Goal: Book appointment/travel/reservation

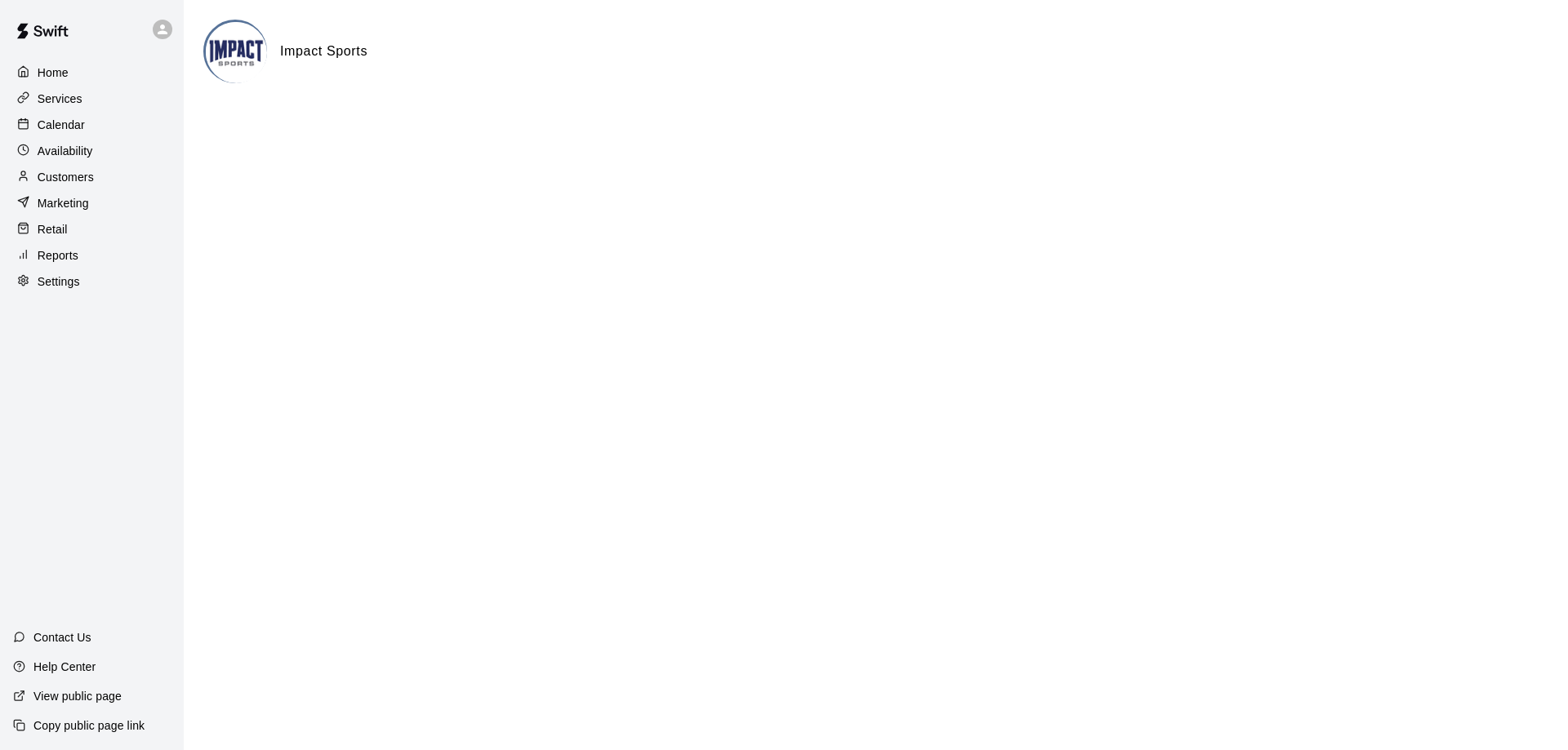
click at [72, 131] on p "Calendar" at bounding box center [61, 125] width 47 height 16
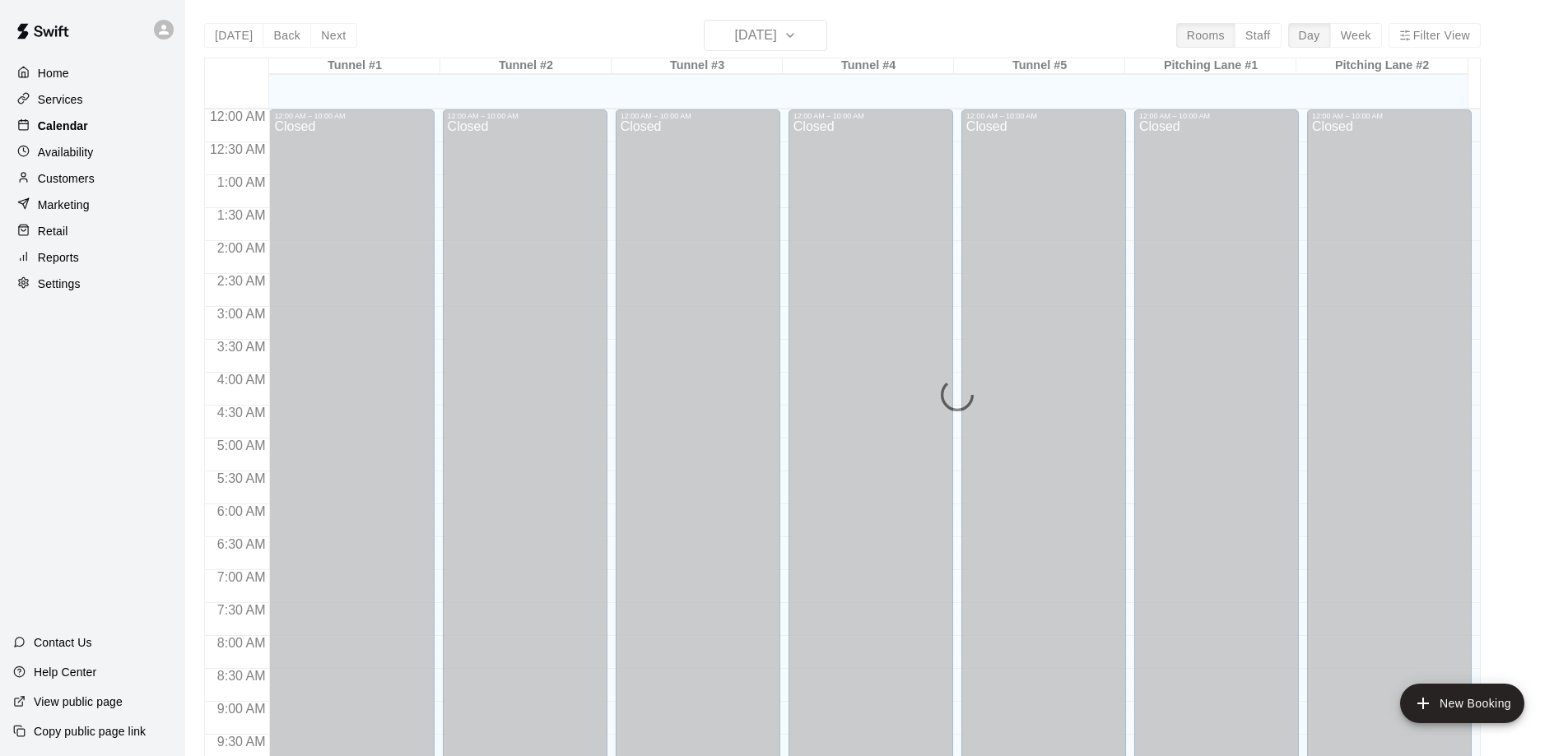
scroll to position [863, 0]
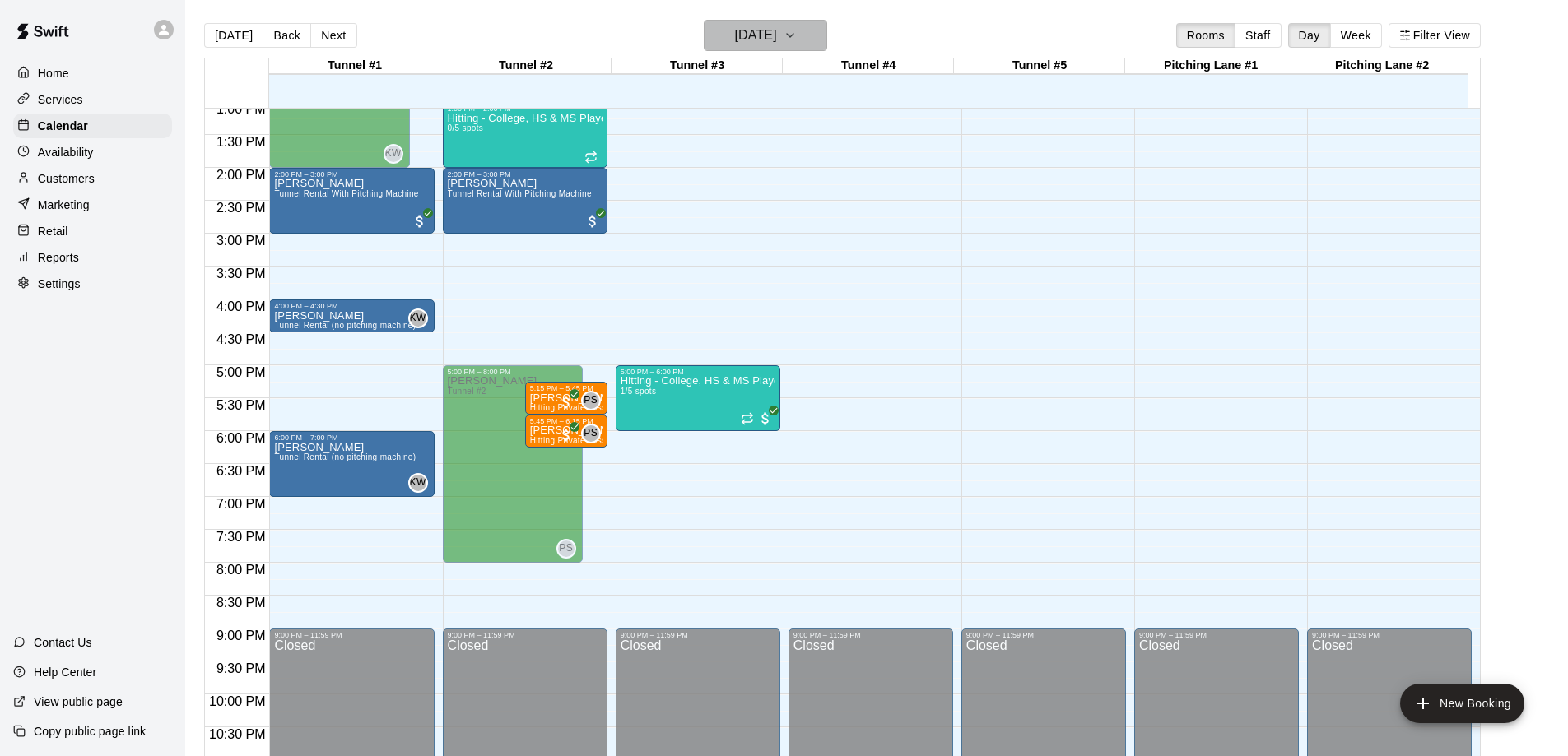
click at [793, 37] on icon "button" at bounding box center [790, 36] width 6 height 4
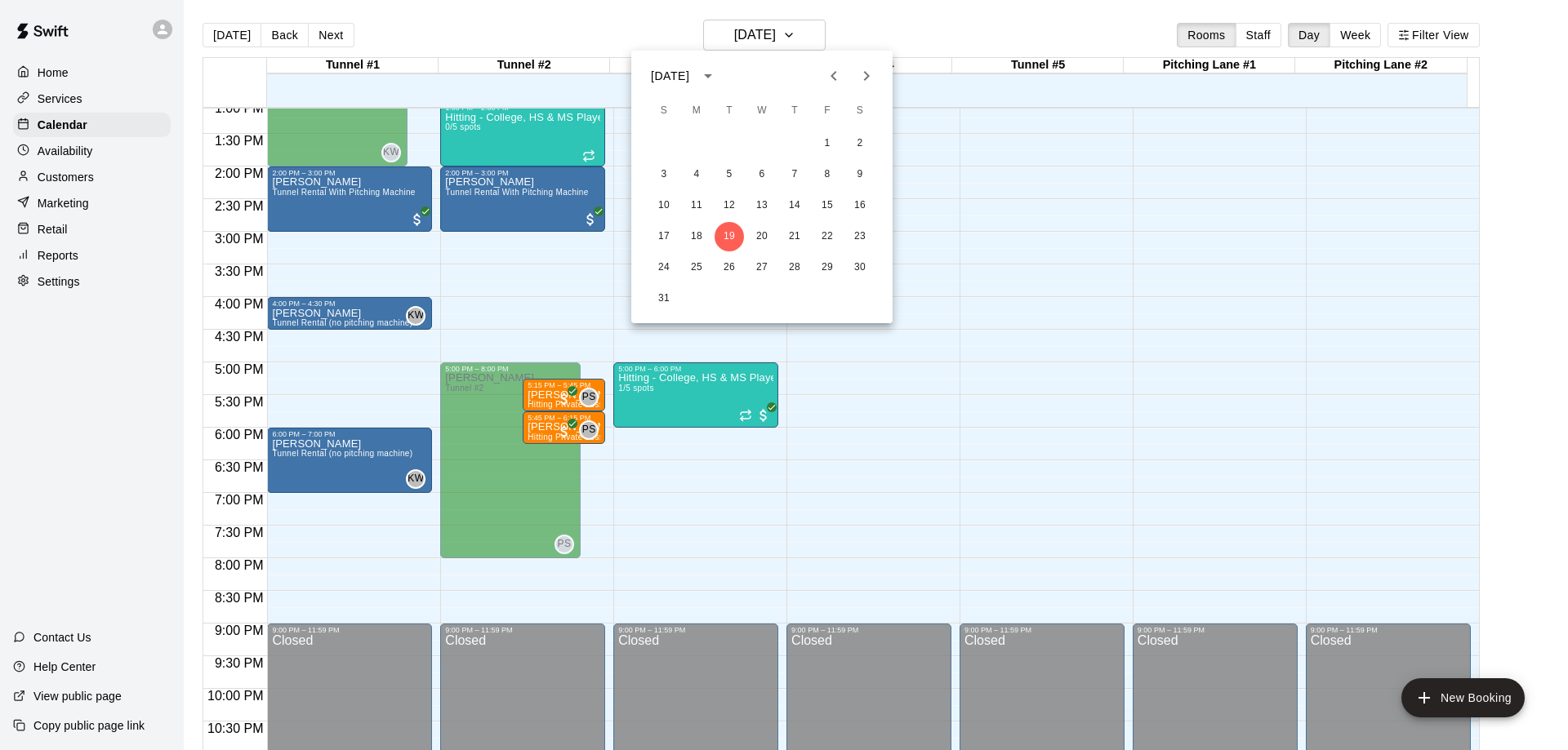
click at [832, 72] on icon "Previous month" at bounding box center [833, 75] width 19 height 19
click at [699, 202] on button "16" at bounding box center [696, 205] width 29 height 29
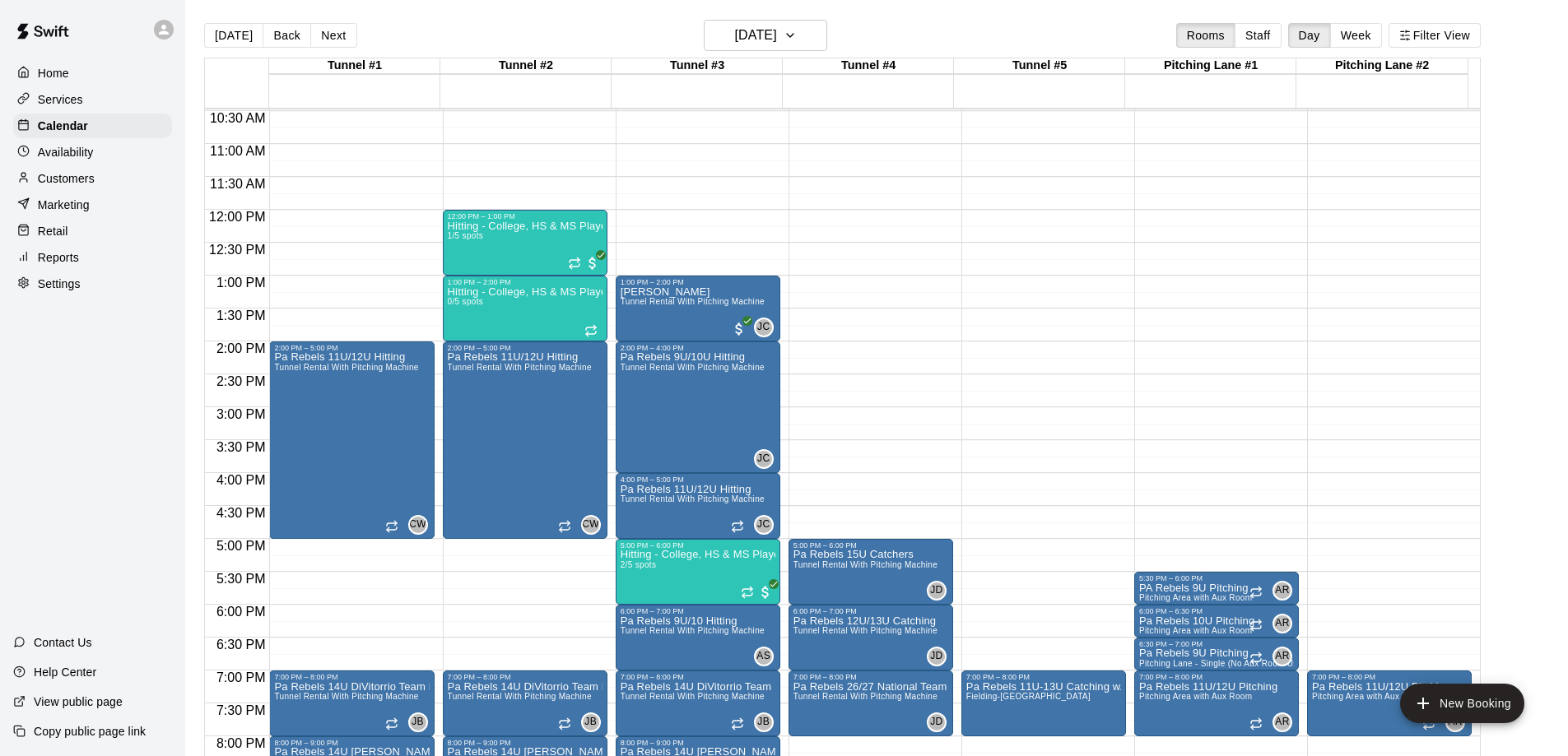
scroll to position [698, 0]
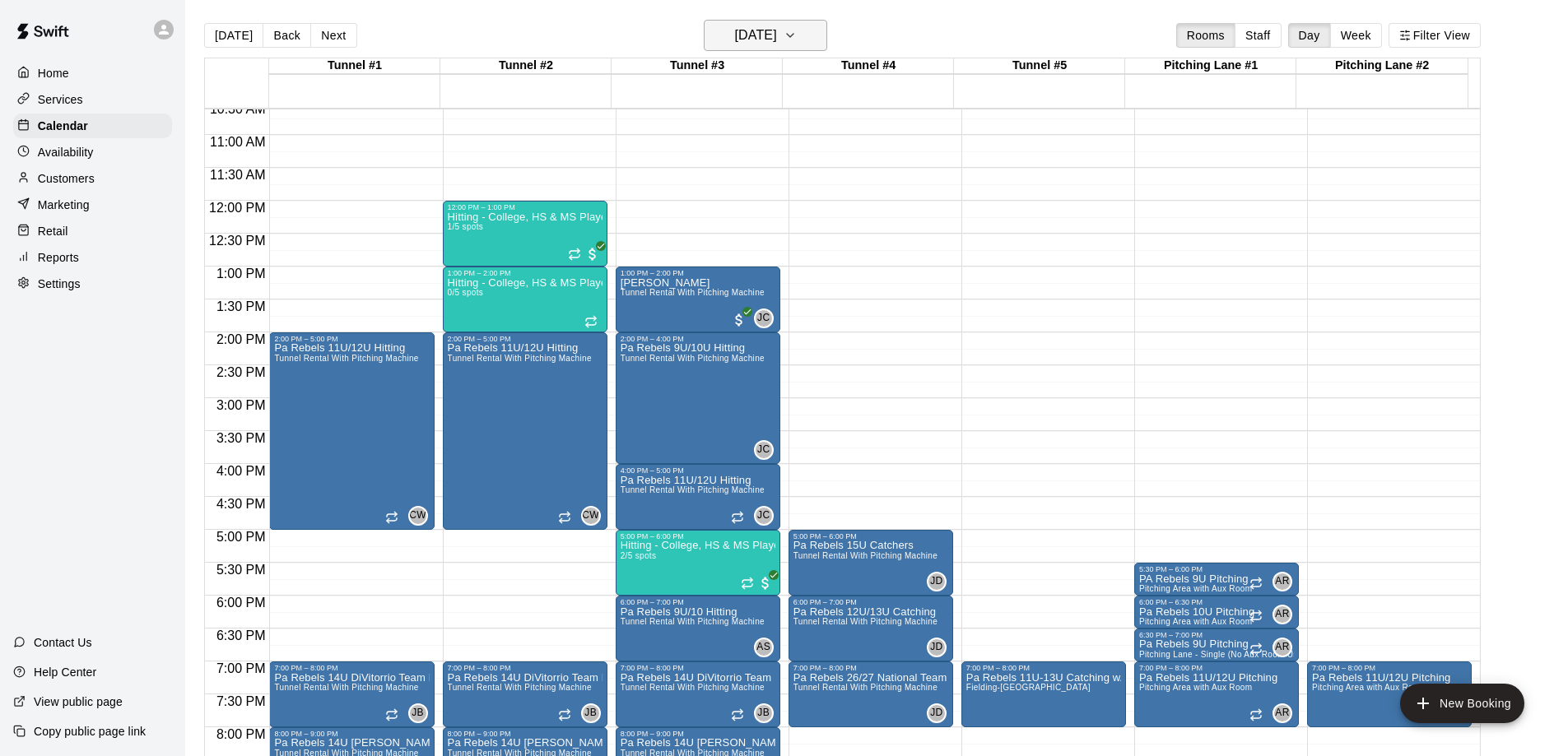
click at [797, 35] on icon "button" at bounding box center [790, 35] width 13 height 19
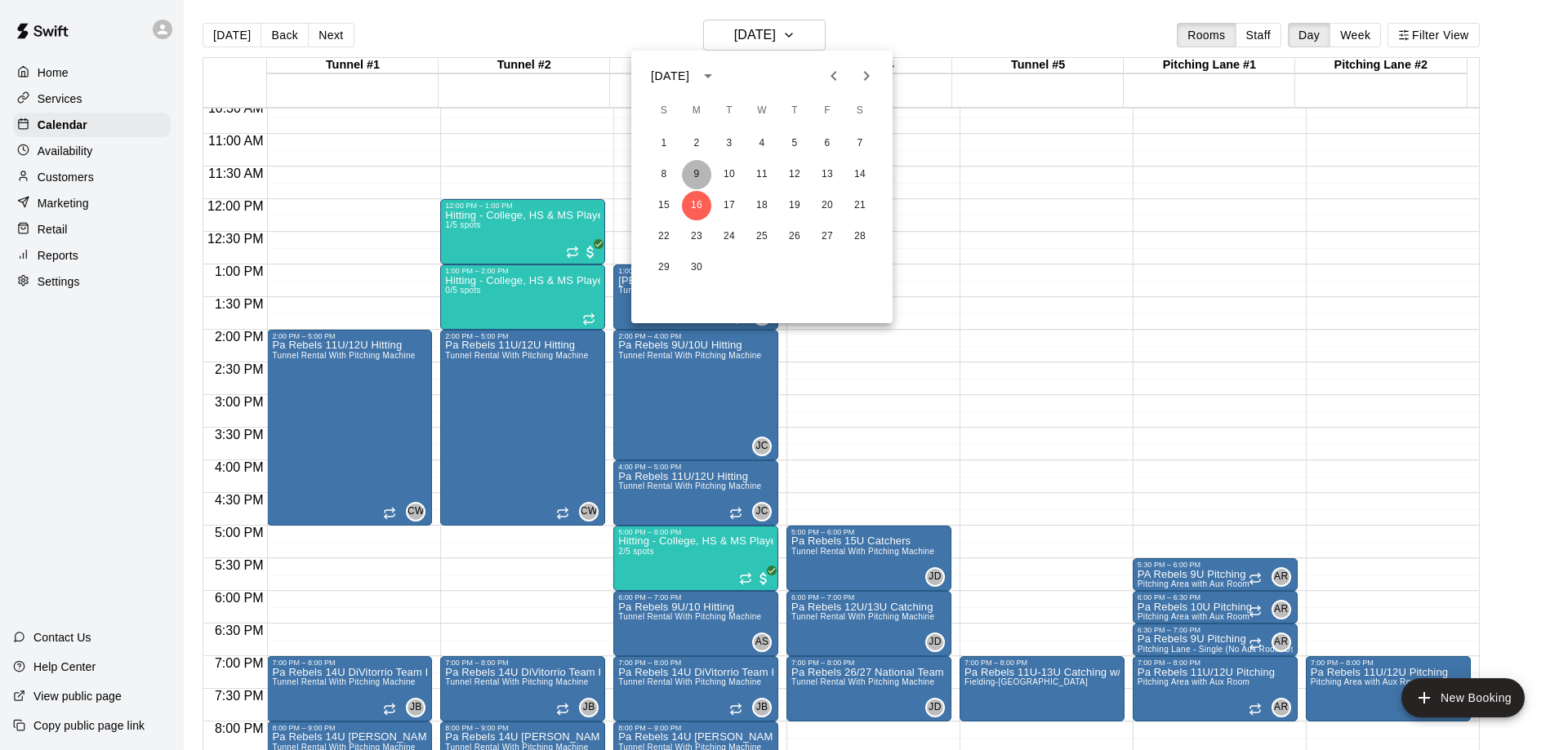
click at [692, 174] on button "9" at bounding box center [696, 174] width 29 height 29
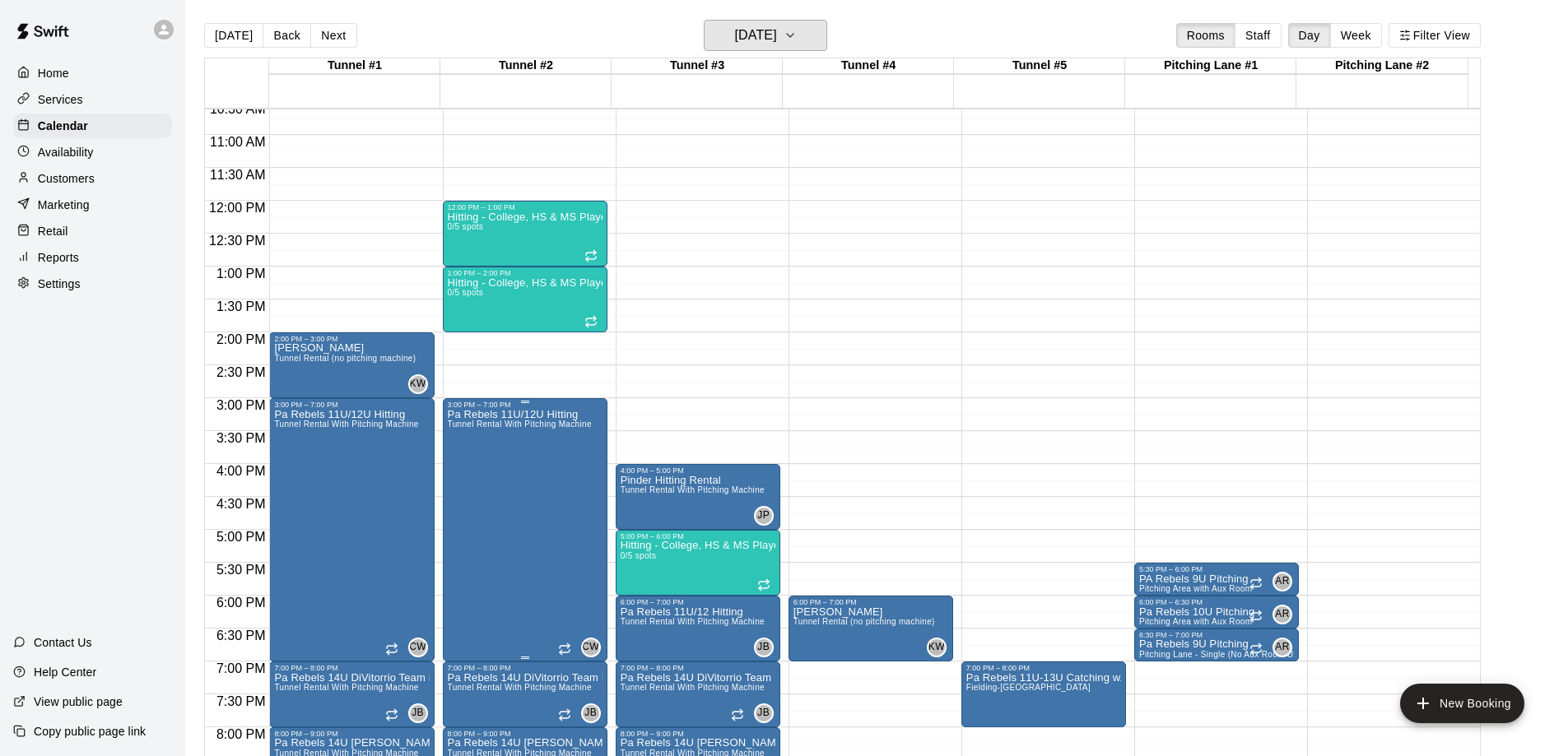
scroll to position [781, 0]
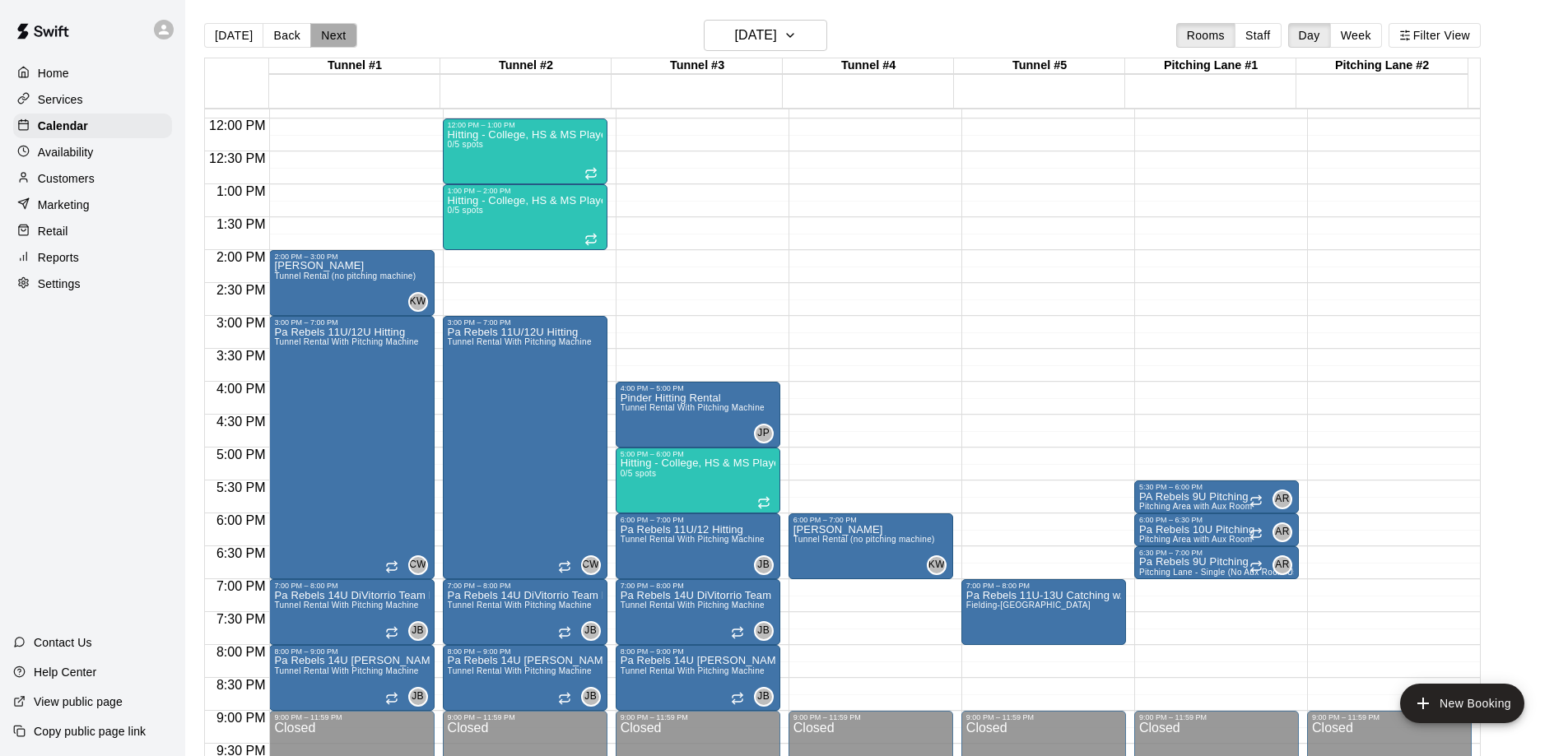
click at [323, 34] on button "Next" at bounding box center [333, 35] width 46 height 25
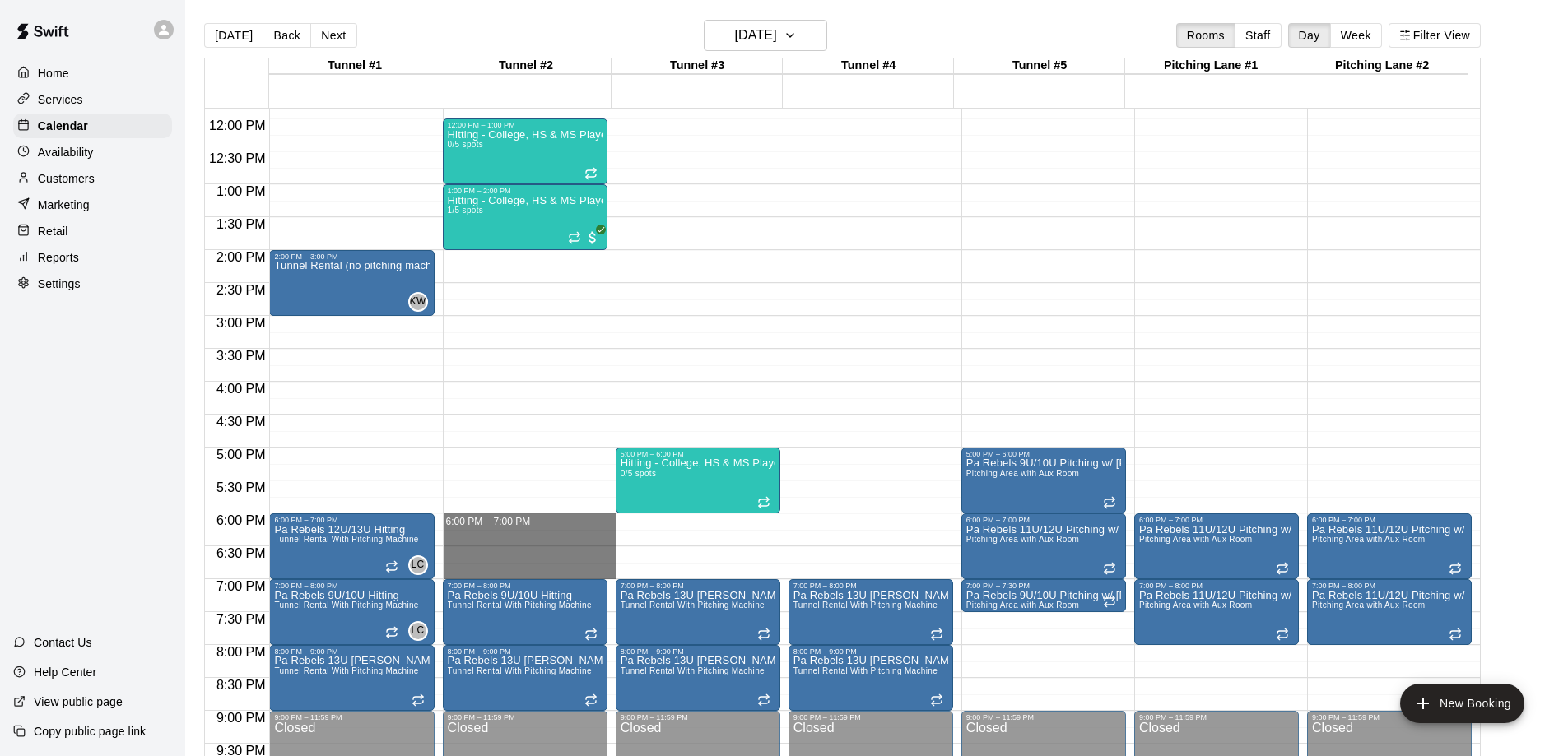
drag, startPoint x: 474, startPoint y: 520, endPoint x: 478, endPoint y: 568, distance: 48.2
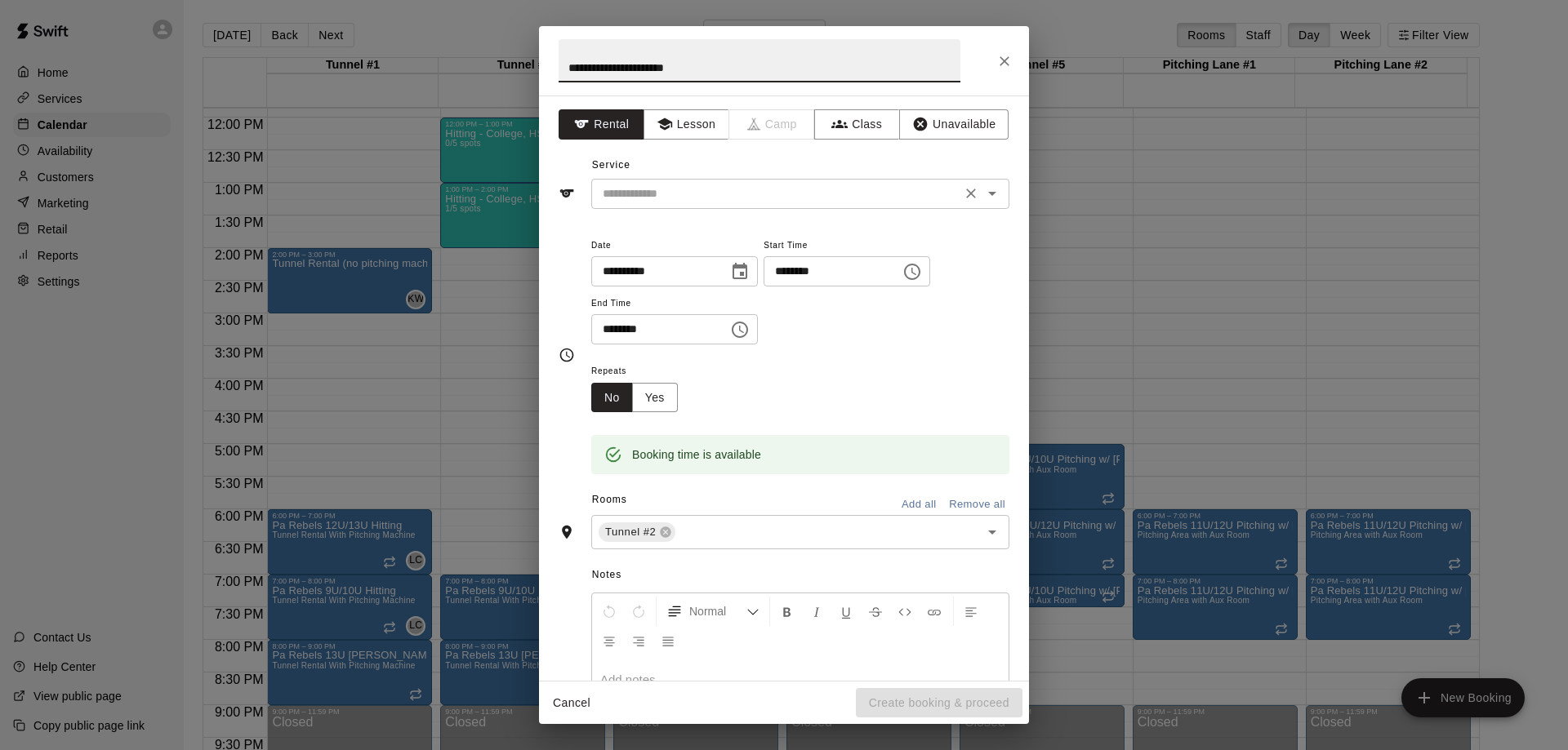
click at [773, 204] on div "​" at bounding box center [800, 193] width 418 height 30
type input "**********"
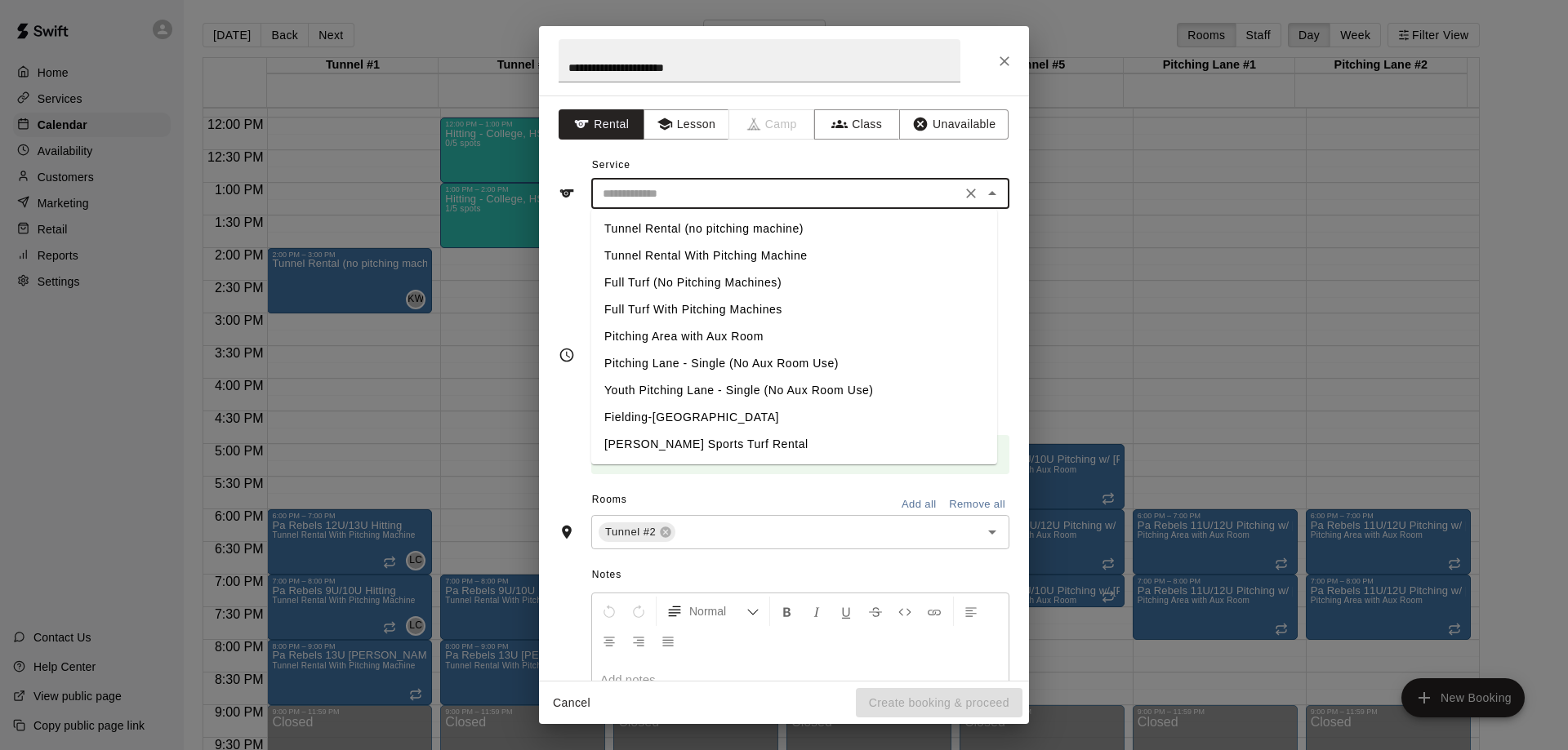
click at [736, 257] on li "Tunnel Rental With Pitching Machine" at bounding box center [794, 256] width 406 height 27
type input "**********"
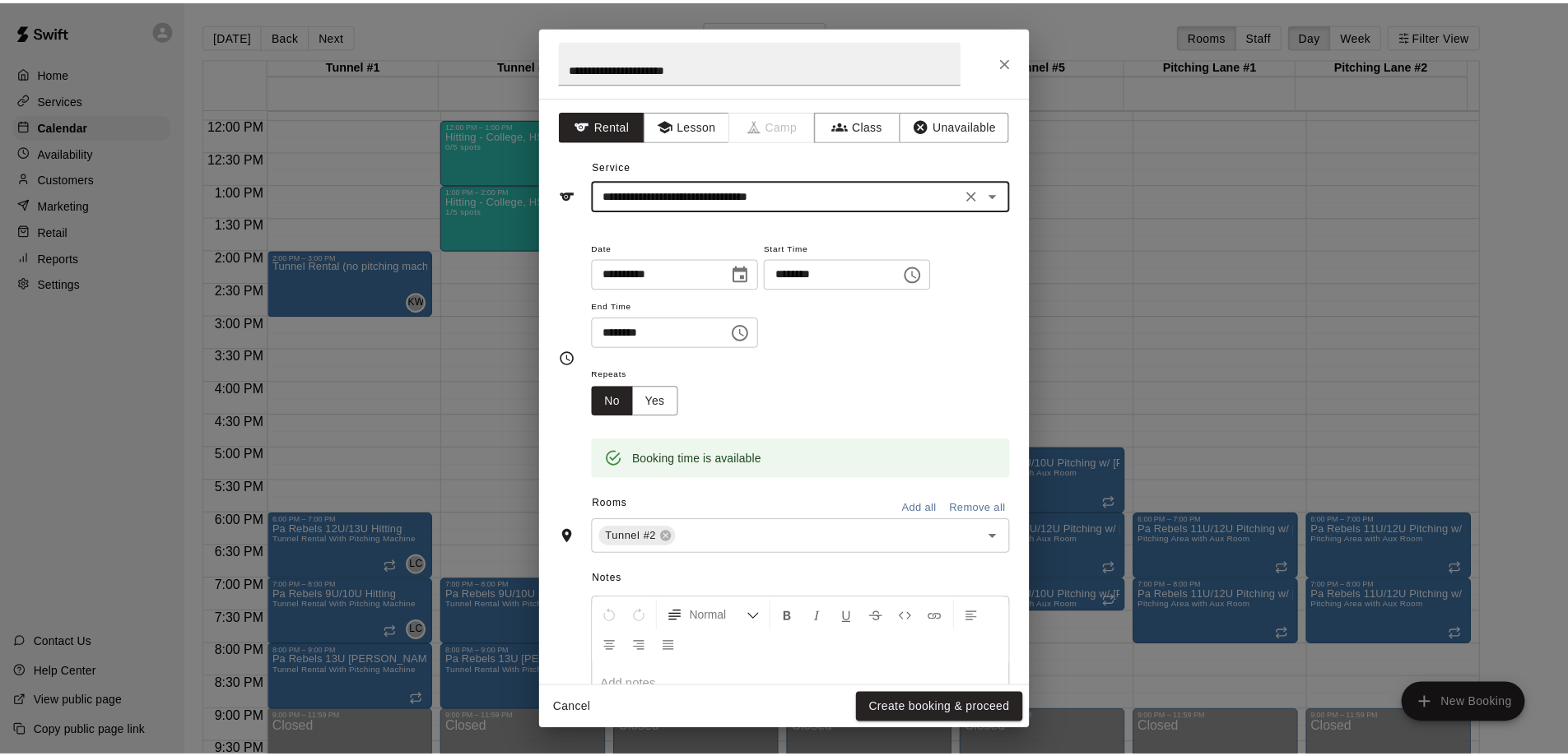
scroll to position [133, 0]
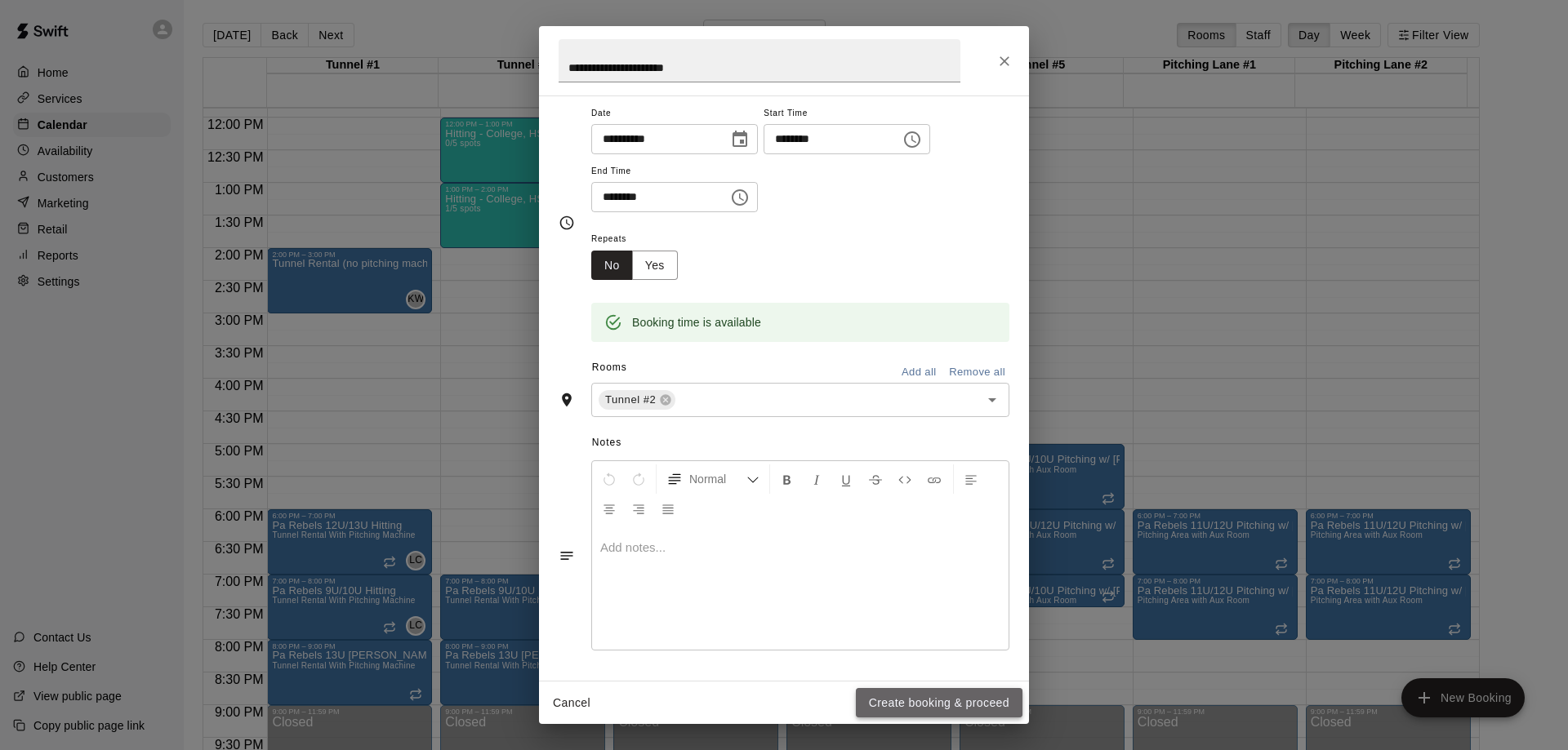
click at [958, 705] on button "Create booking & proceed" at bounding box center [939, 703] width 166 height 30
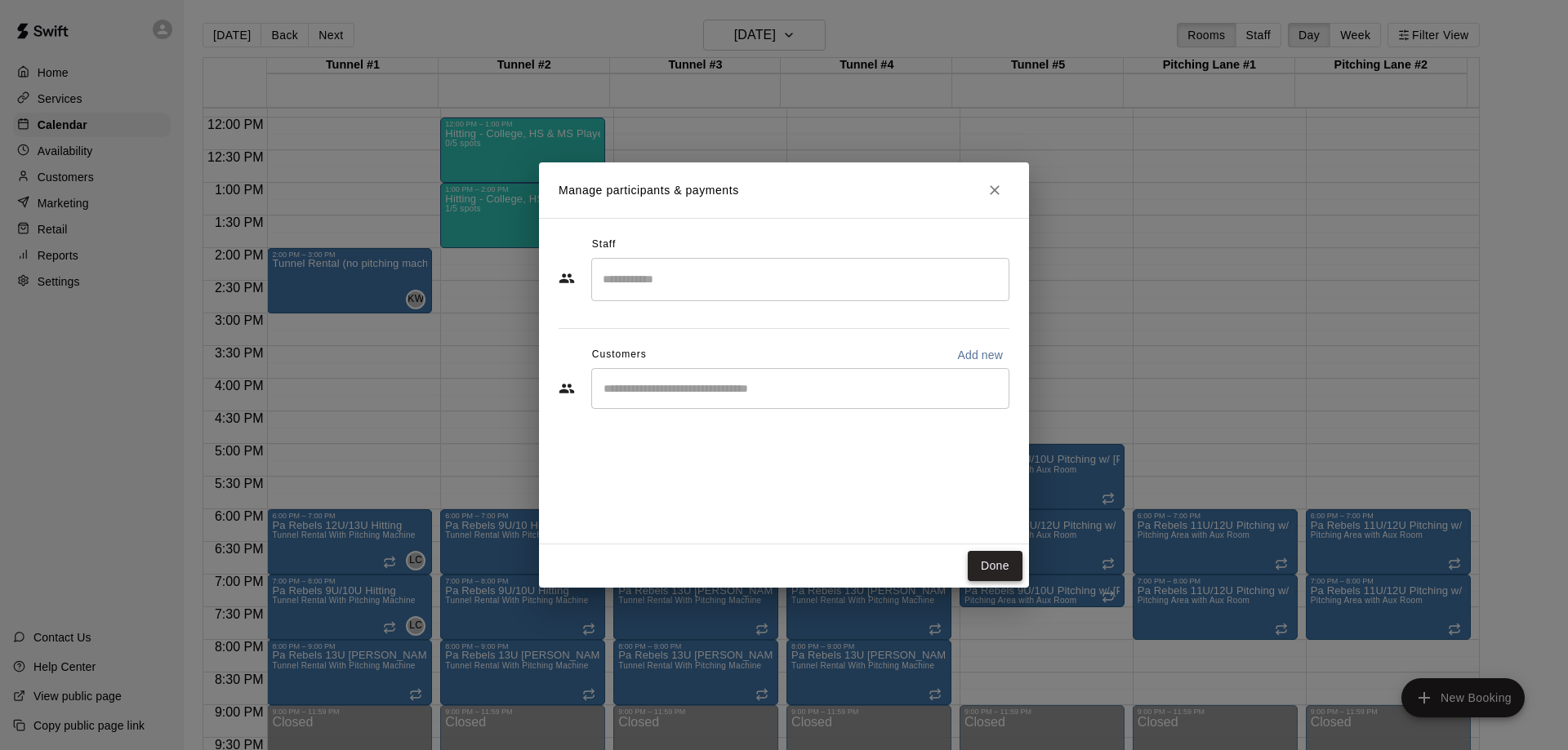
click at [990, 568] on button "Done" at bounding box center [995, 566] width 55 height 30
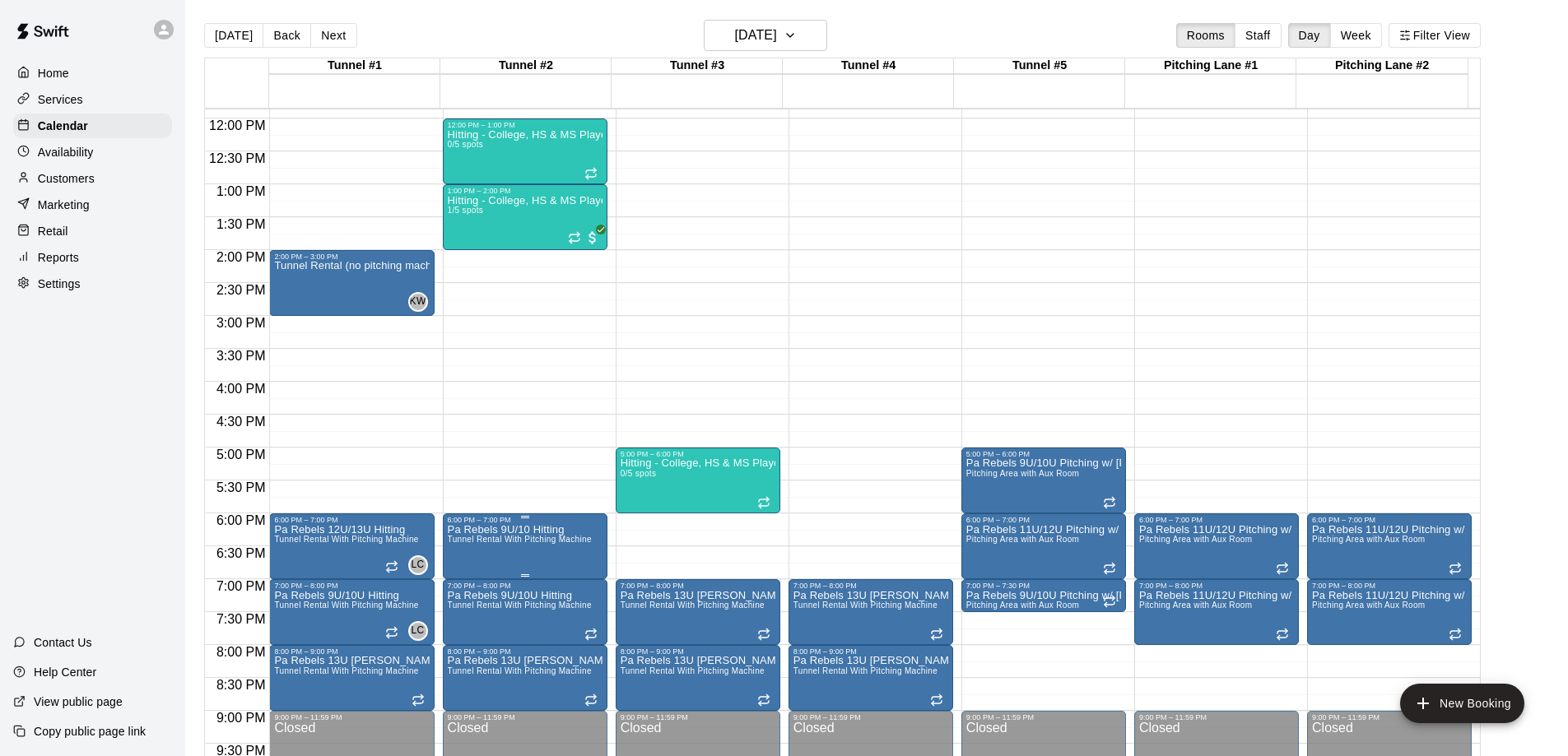
drag, startPoint x: 509, startPoint y: 567, endPoint x: 482, endPoint y: 541, distance: 37.5
click at [482, 541] on span "Tunnel Rental With Pitching Machine" at bounding box center [520, 539] width 144 height 9
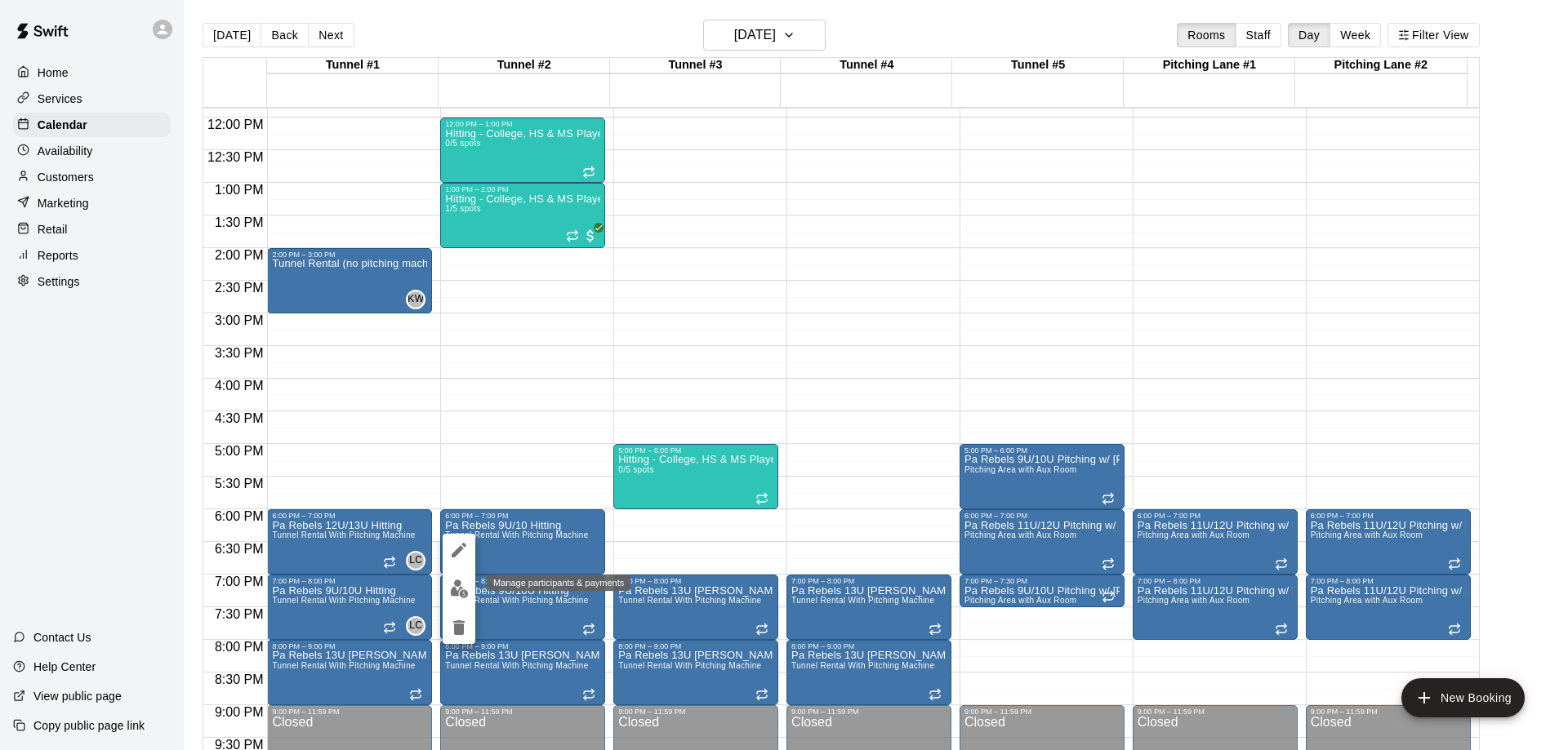
click at [455, 595] on img "edit" at bounding box center [459, 589] width 19 height 19
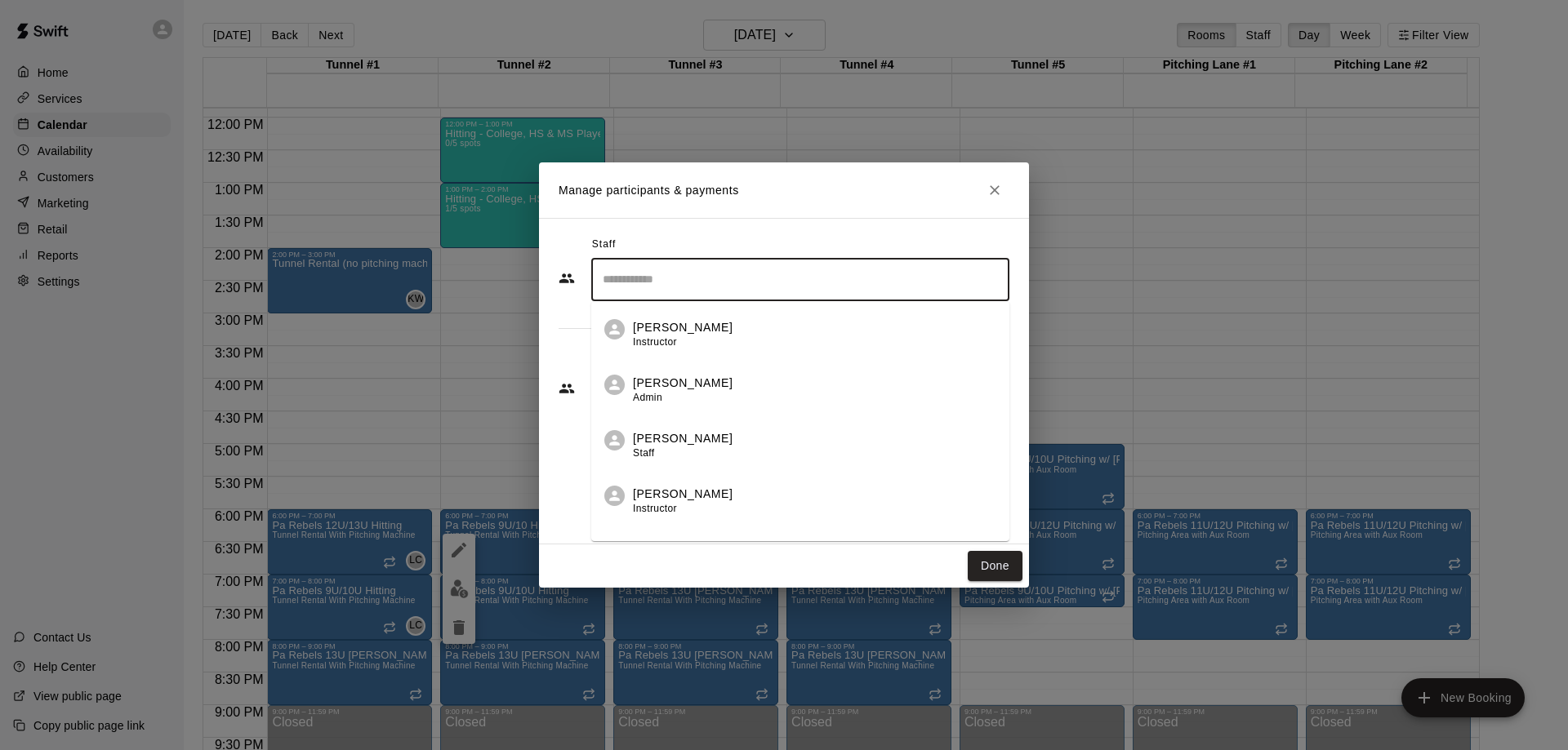
click at [663, 279] on input "Search staff" at bounding box center [800, 279] width 403 height 28
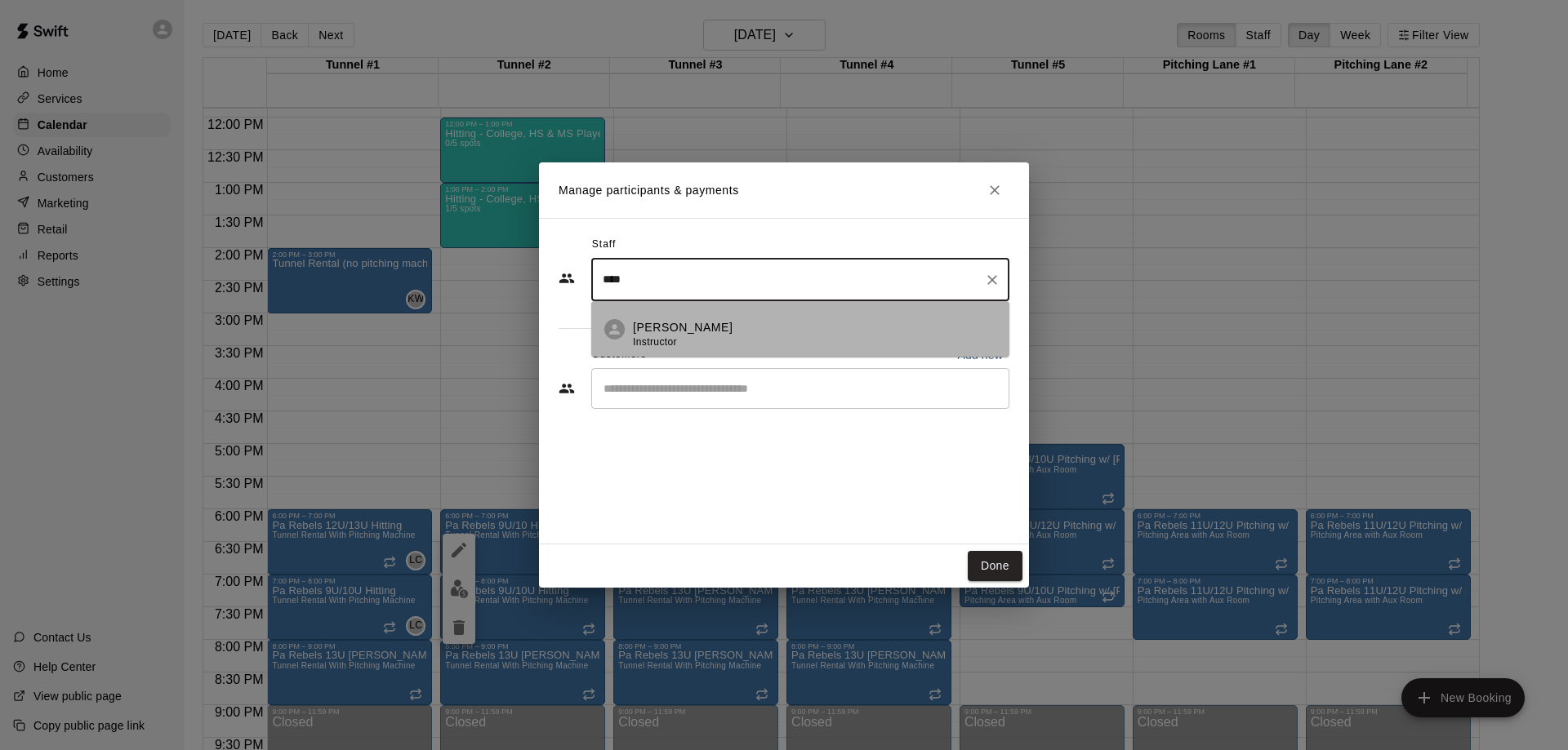
click at [680, 325] on p "[PERSON_NAME]" at bounding box center [682, 328] width 99 height 17
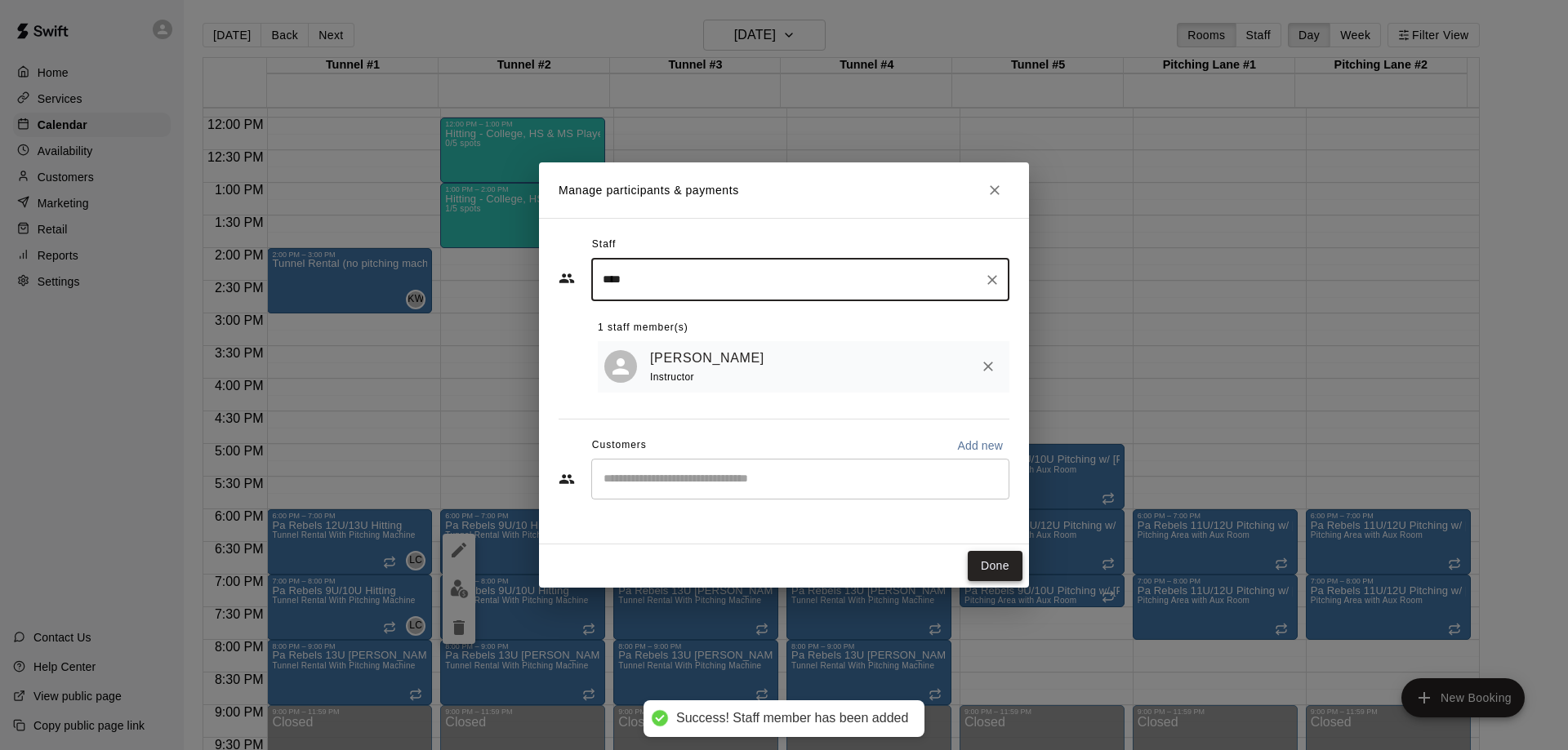
type input "****"
click at [998, 566] on button "Done" at bounding box center [995, 566] width 55 height 30
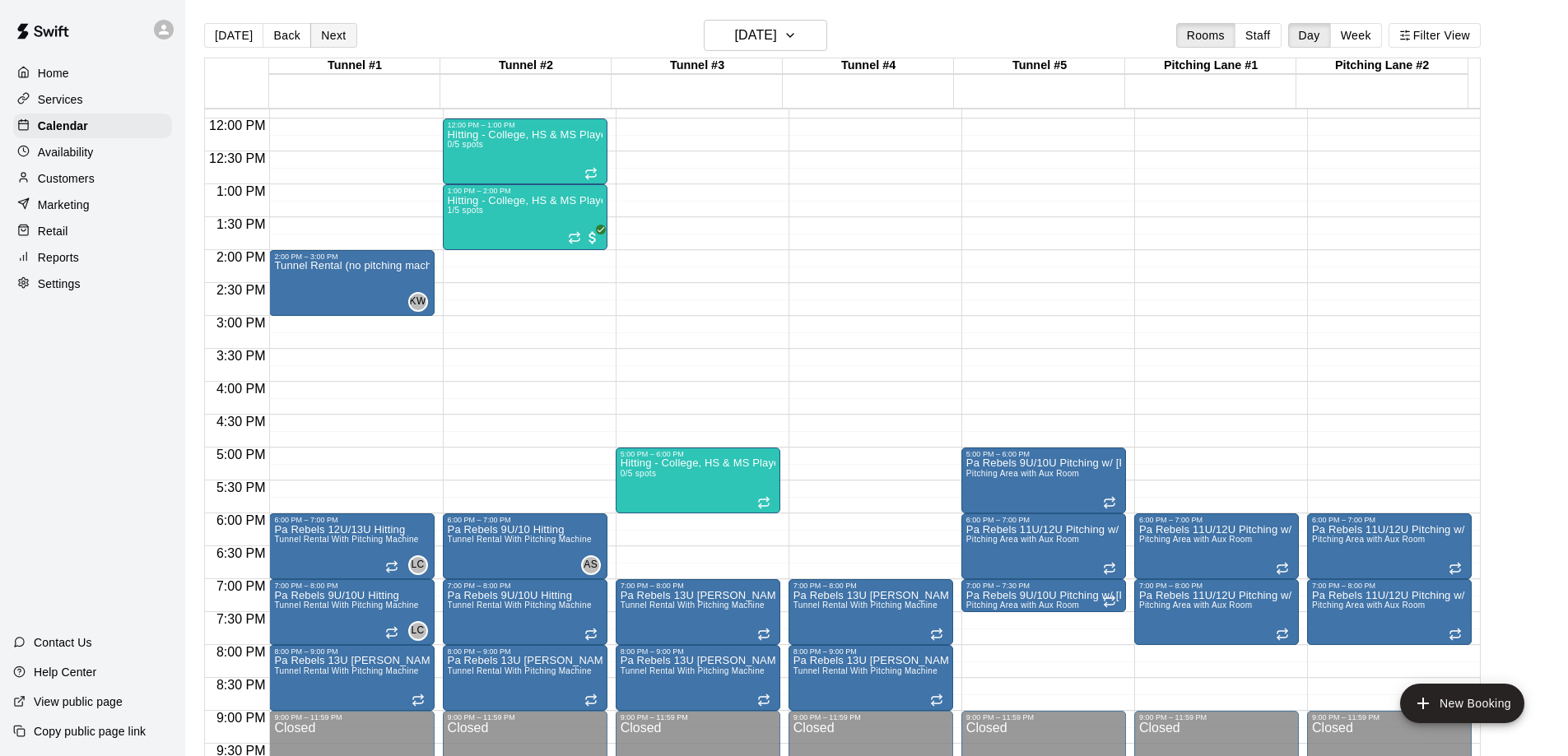
click at [323, 37] on button "Next" at bounding box center [333, 35] width 46 height 25
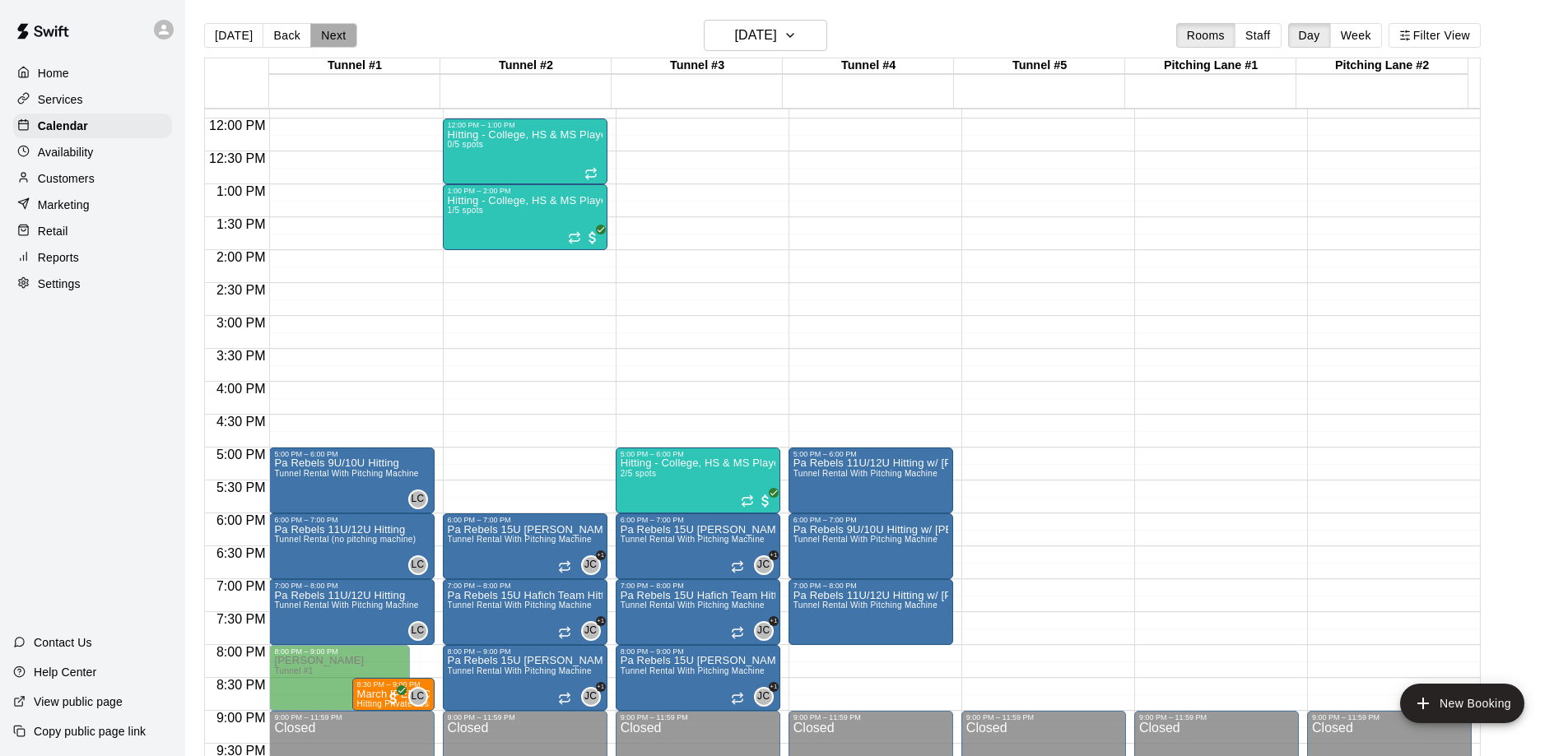
click at [328, 31] on button "Next" at bounding box center [333, 35] width 46 height 25
